Goal: Transaction & Acquisition: Purchase product/service

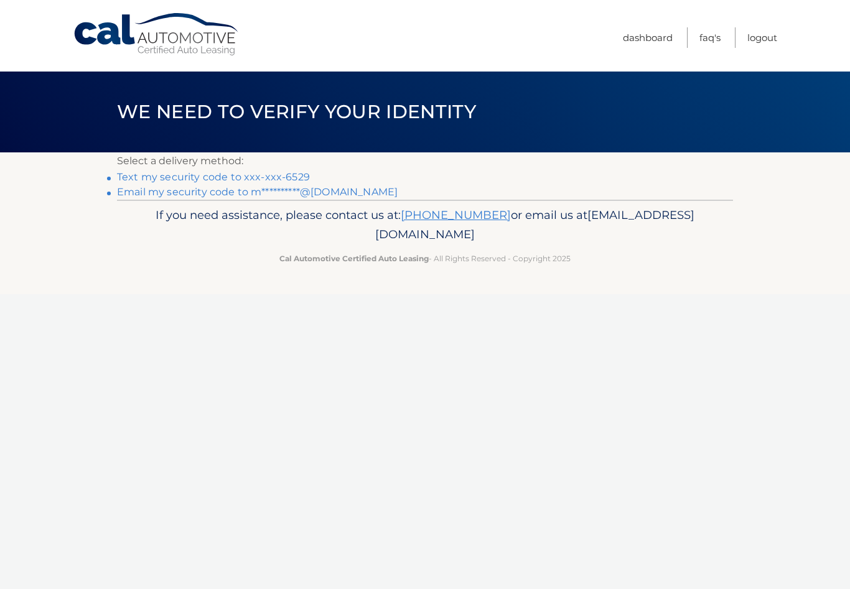
click at [299, 166] on p "Select a delivery method:" at bounding box center [425, 160] width 616 height 17
click at [261, 171] on link "Text my security code to xxx-xxx-6529" at bounding box center [213, 177] width 193 height 12
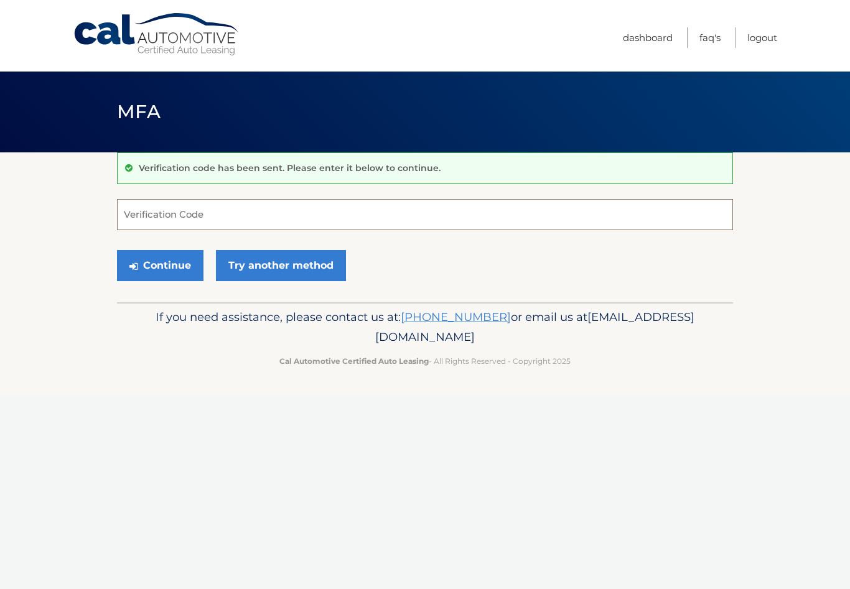
click at [209, 215] on input "Verification Code" at bounding box center [425, 214] width 616 height 31
type input "179940"
click at [174, 263] on button "Continue" at bounding box center [160, 265] width 86 height 31
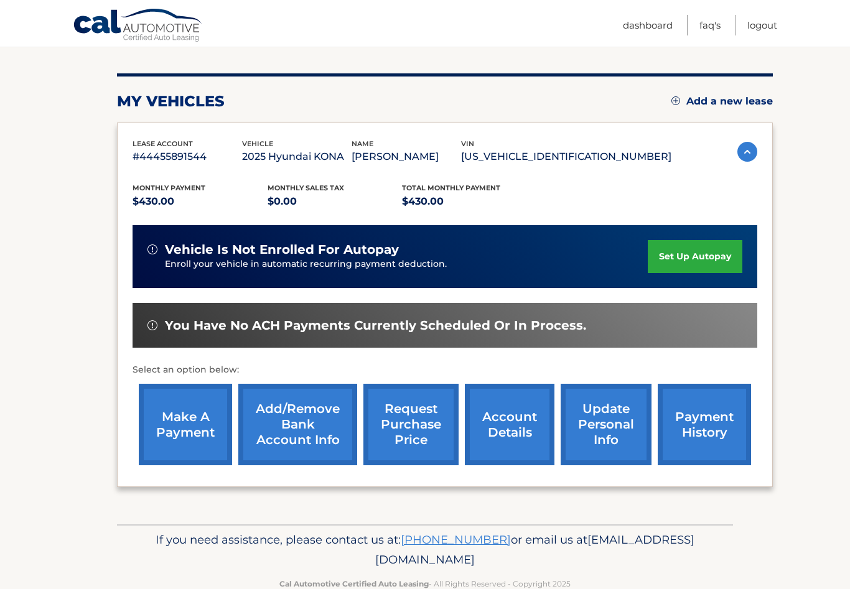
scroll to position [141, 0]
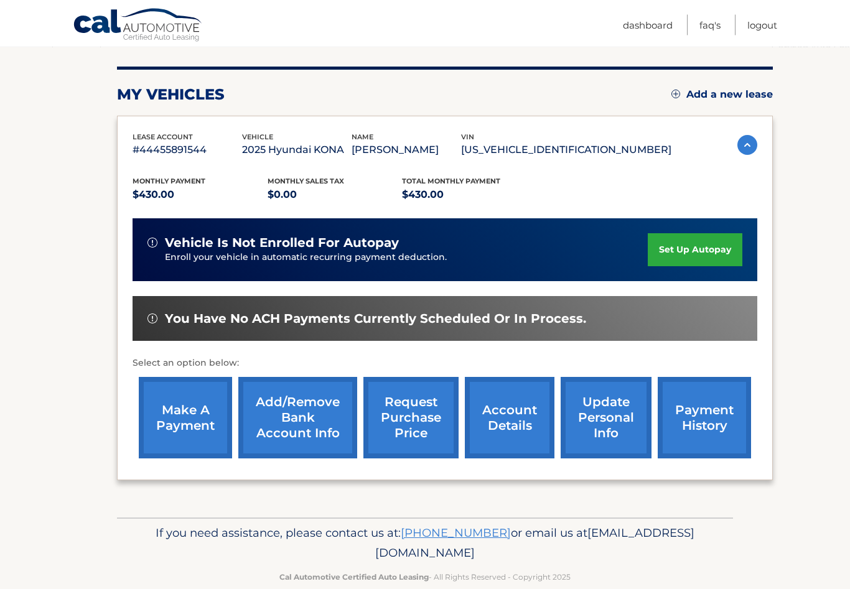
click at [184, 415] on link "make a payment" at bounding box center [185, 418] width 93 height 81
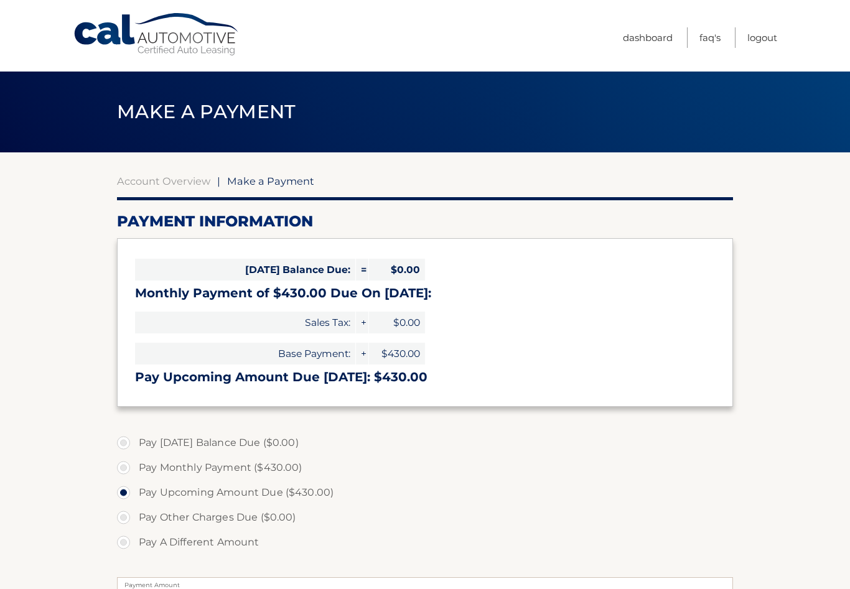
select select "ZDUxMjQ5MjAtMjBmNy00NjI2LWE1NjYtOTM5YzNkNDViOGU5"
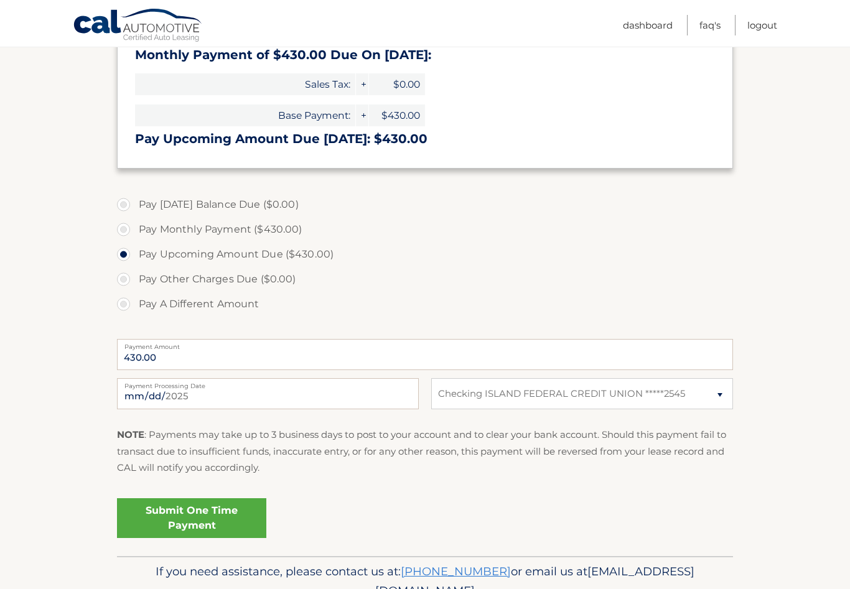
scroll to position [276, 0]
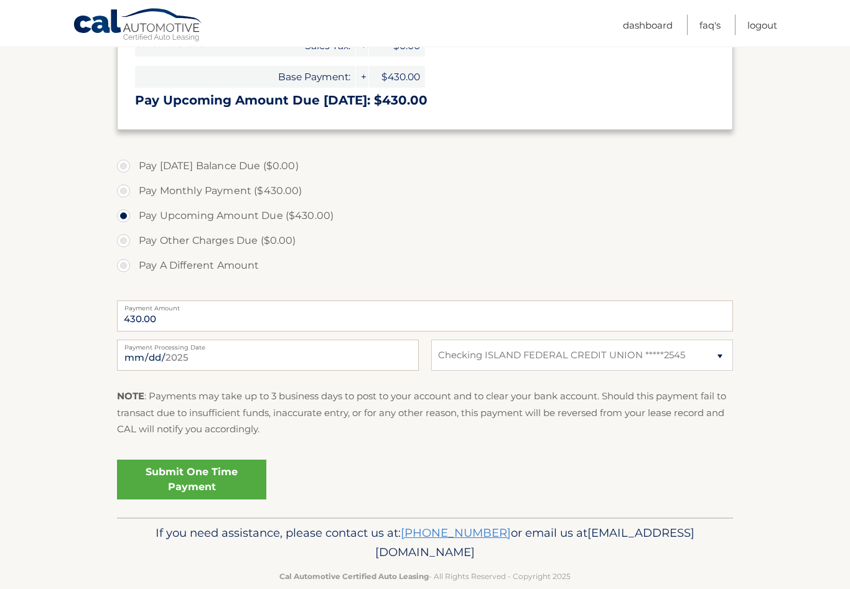
click at [196, 482] on link "Submit One Time Payment" at bounding box center [191, 480] width 149 height 40
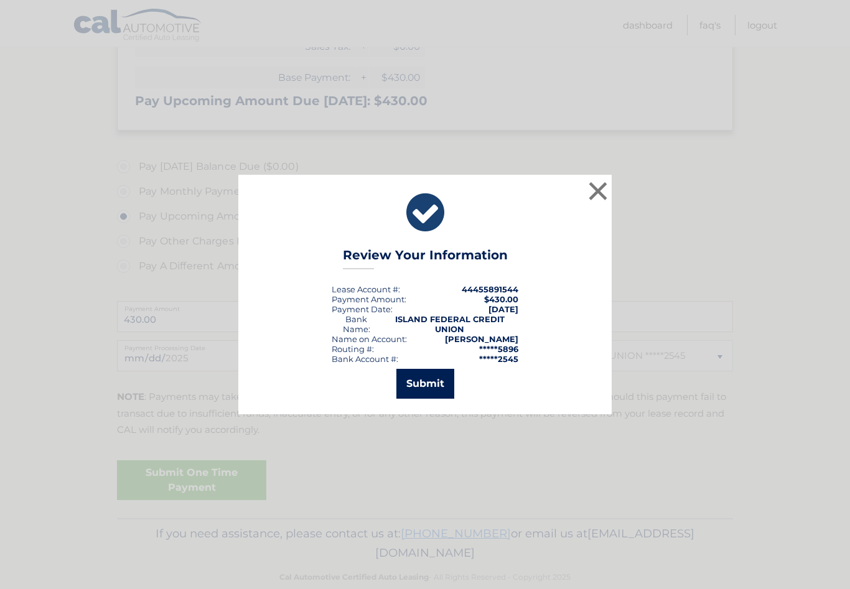
click at [431, 394] on button "Submit" at bounding box center [425, 384] width 58 height 30
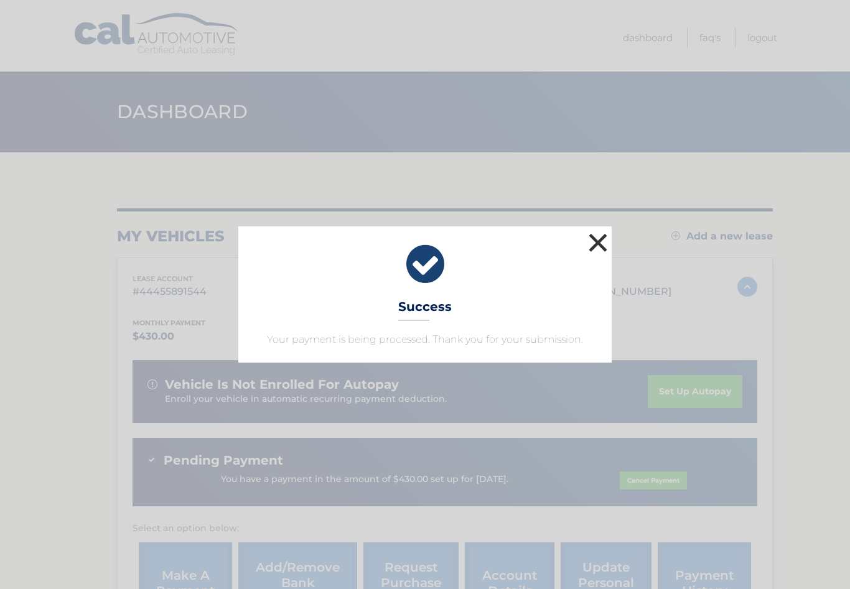
click at [597, 240] on button "×" at bounding box center [597, 242] width 25 height 25
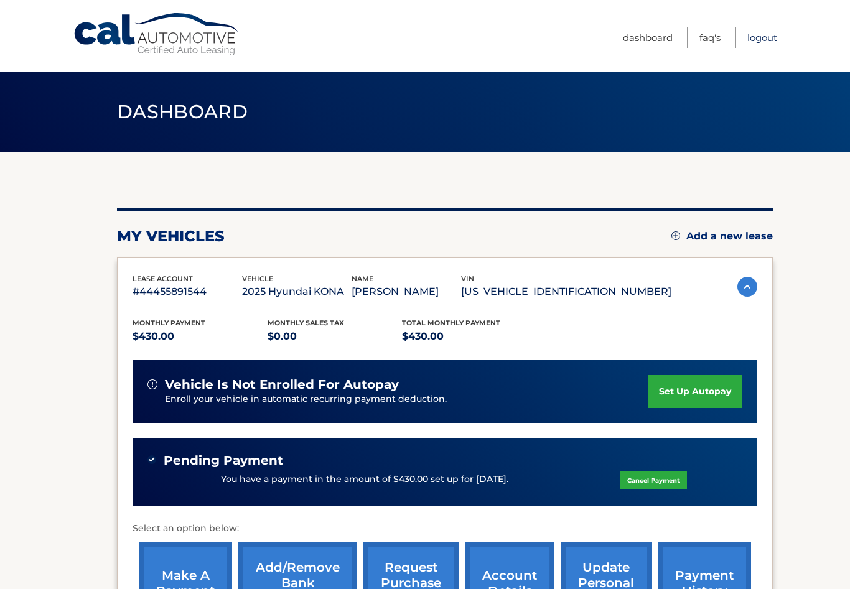
click at [763, 30] on link "Logout" at bounding box center [762, 37] width 30 height 21
